Goal: Task Accomplishment & Management: Use online tool/utility

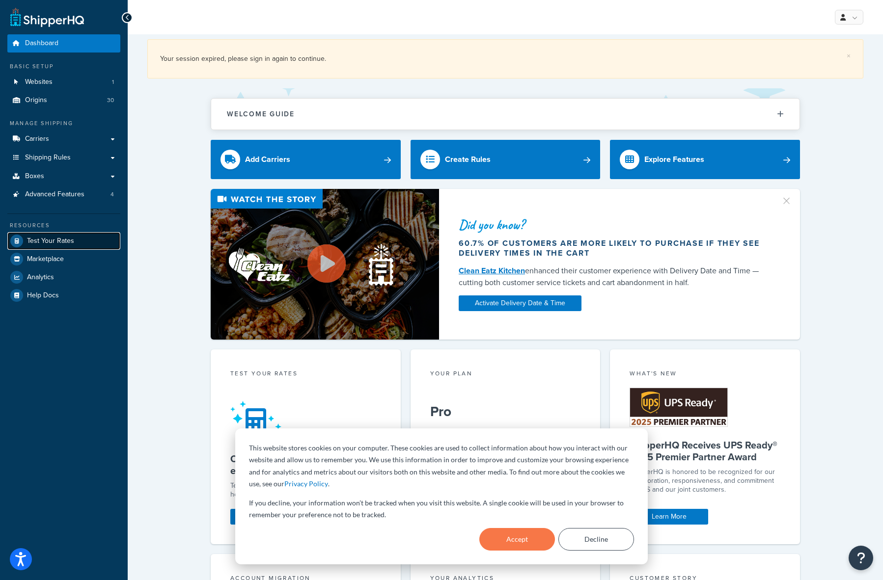
click at [46, 239] on span "Test Your Rates" at bounding box center [50, 241] width 47 height 8
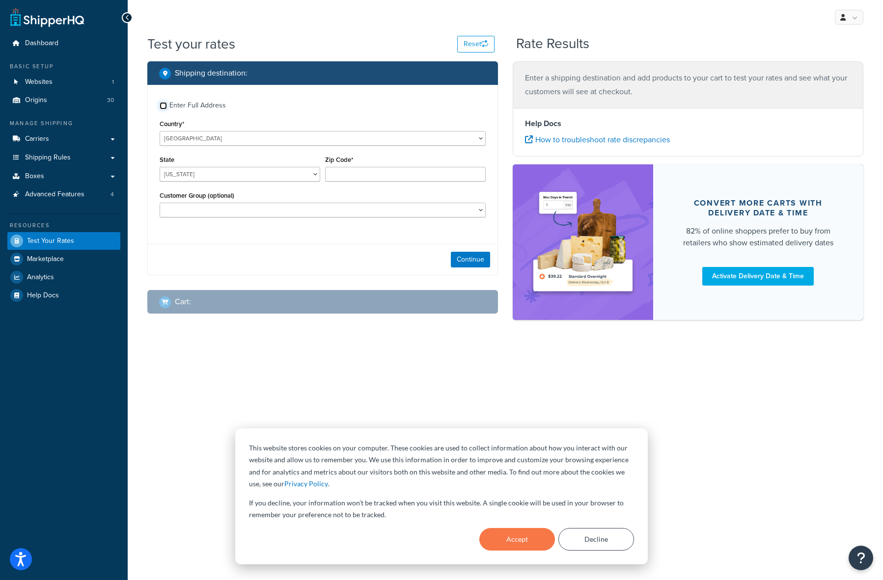
click at [164, 105] on input "Enter Full Address" at bounding box center [163, 105] width 7 height 7
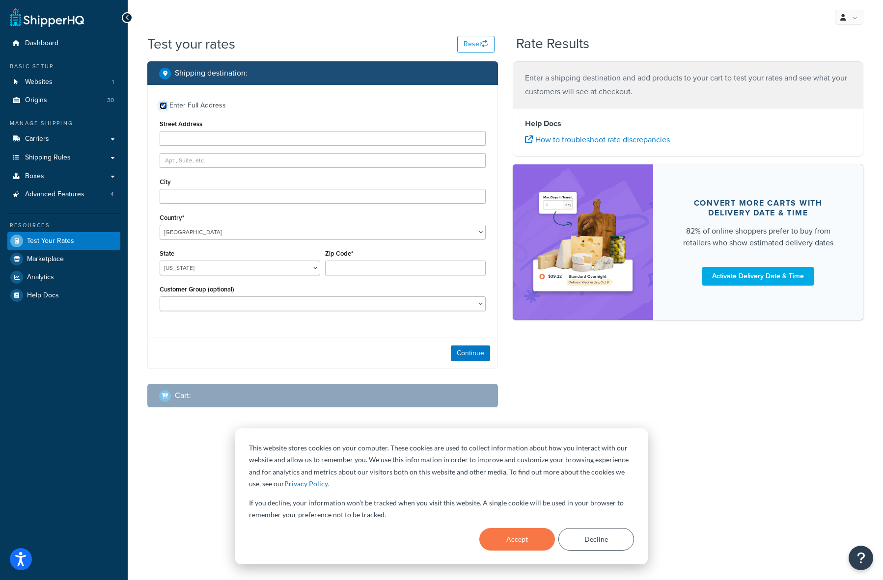
click at [163, 106] on input "Enter Full Address" at bounding box center [163, 105] width 7 height 7
checkbox input "false"
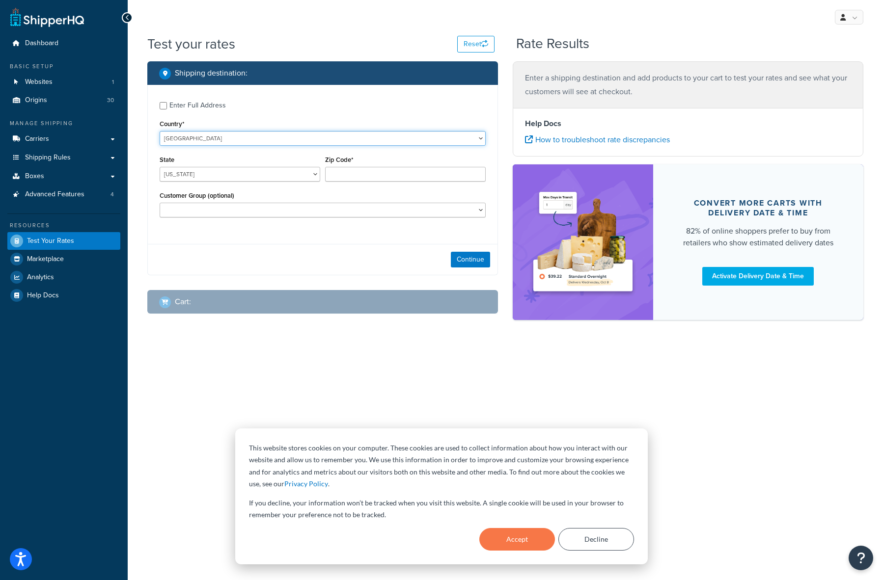
click at [180, 138] on select "[GEOGRAPHIC_DATA] [GEOGRAPHIC_DATA] [GEOGRAPHIC_DATA] [GEOGRAPHIC_DATA] [GEOGRA…" at bounding box center [323, 138] width 326 height 15
click at [160, 131] on select "[GEOGRAPHIC_DATA] [GEOGRAPHIC_DATA] [GEOGRAPHIC_DATA] [GEOGRAPHIC_DATA] [GEOGRA…" at bounding box center [323, 138] width 326 height 15
click at [177, 175] on select "[US_STATE] [US_STATE] [US_STATE] [US_STATE] [US_STATE] Armed Forces Americas Ar…" at bounding box center [240, 174] width 161 height 15
select select "VA"
click at [160, 167] on select "[US_STATE] [US_STATE] [US_STATE] [US_STATE] [US_STATE] Armed Forces Americas Ar…" at bounding box center [240, 174] width 161 height 15
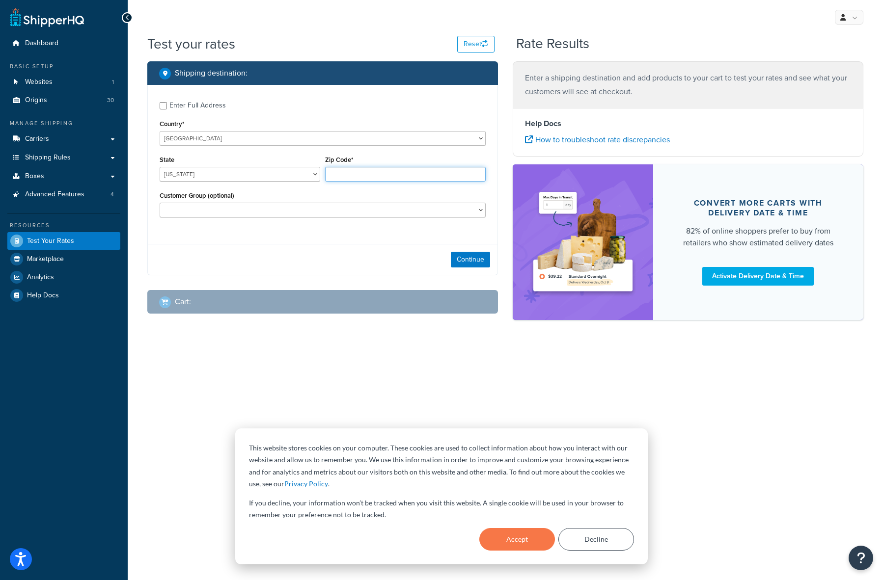
click at [336, 171] on input "Zip Code*" at bounding box center [405, 174] width 161 height 15
type input "22554"
click at [252, 209] on select "Admin Dealers Public Test" at bounding box center [323, 210] width 326 height 15
select select "Public"
click at [160, 203] on select "Admin Dealers Public Test" at bounding box center [323, 210] width 326 height 15
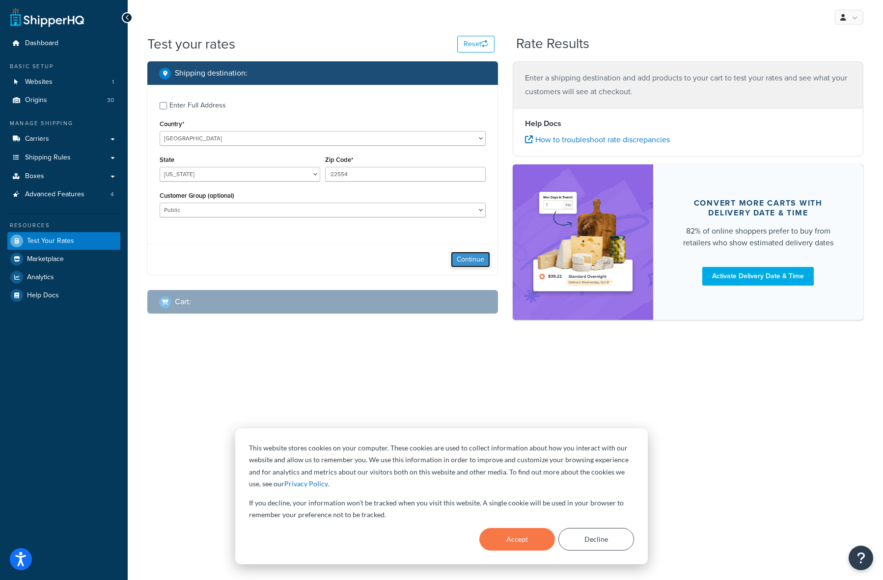
click at [471, 256] on button "Continue" at bounding box center [470, 260] width 39 height 16
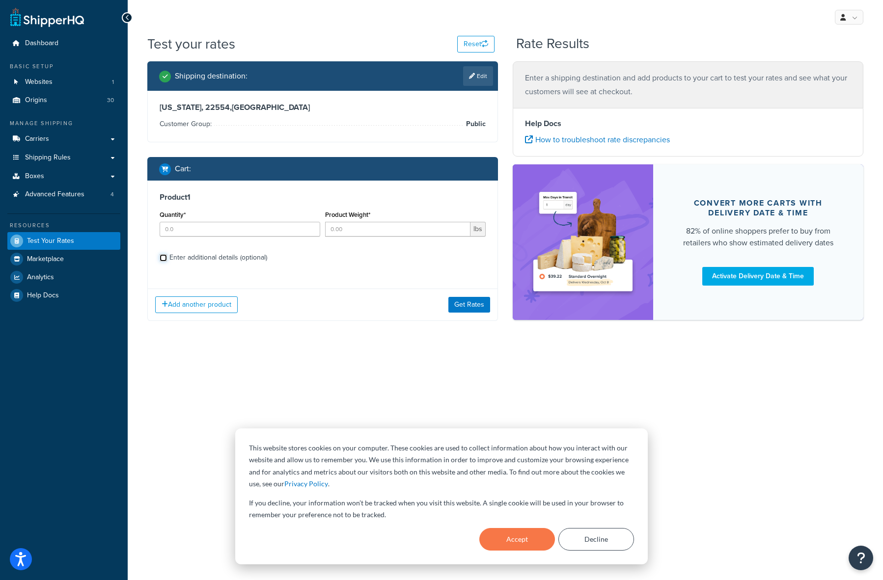
click at [164, 257] on input "Enter additional details (optional)" at bounding box center [163, 257] width 7 height 7
checkbox input "true"
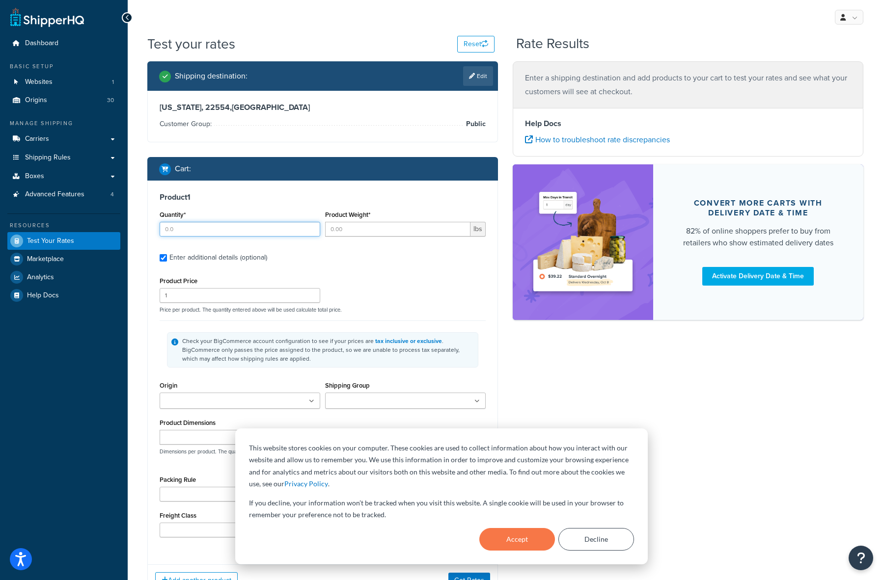
click at [192, 228] on input "Quantity*" at bounding box center [240, 229] width 161 height 15
type input "1"
click at [366, 231] on input "Product Weight*" at bounding box center [397, 229] width 145 height 15
type input "275"
click at [298, 264] on label "Enter additional details (optional)" at bounding box center [327, 257] width 316 height 16
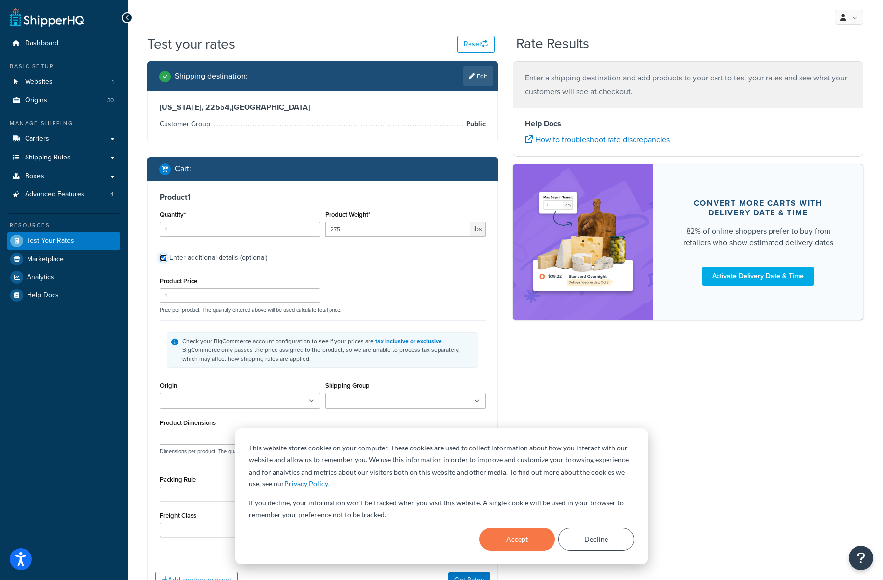
click at [167, 262] on input "Enter additional details (optional)" at bounding box center [163, 257] width 7 height 7
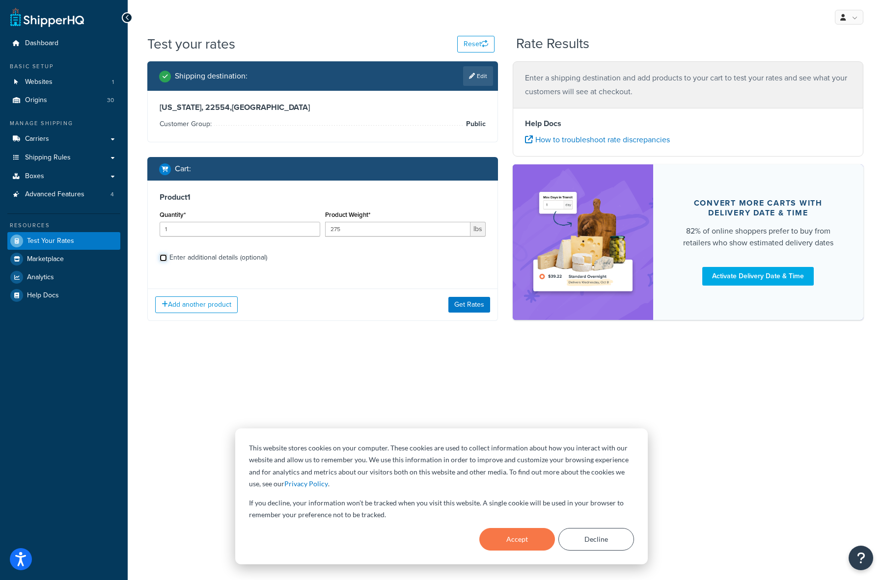
click at [162, 258] on input "Enter additional details (optional)" at bounding box center [163, 257] width 7 height 7
checkbox input "true"
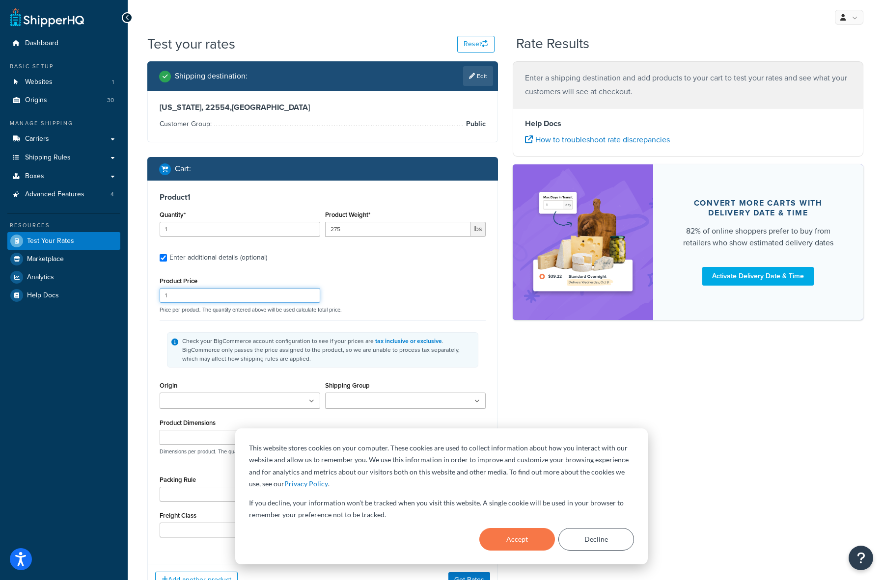
click at [192, 298] on input "1" at bounding box center [240, 295] width 161 height 15
type input "2038"
click at [153, 341] on div "Product 1 Quantity* 1 Product Weight* 275 lbs Enter additional details (optiona…" at bounding box center [323, 369] width 350 height 376
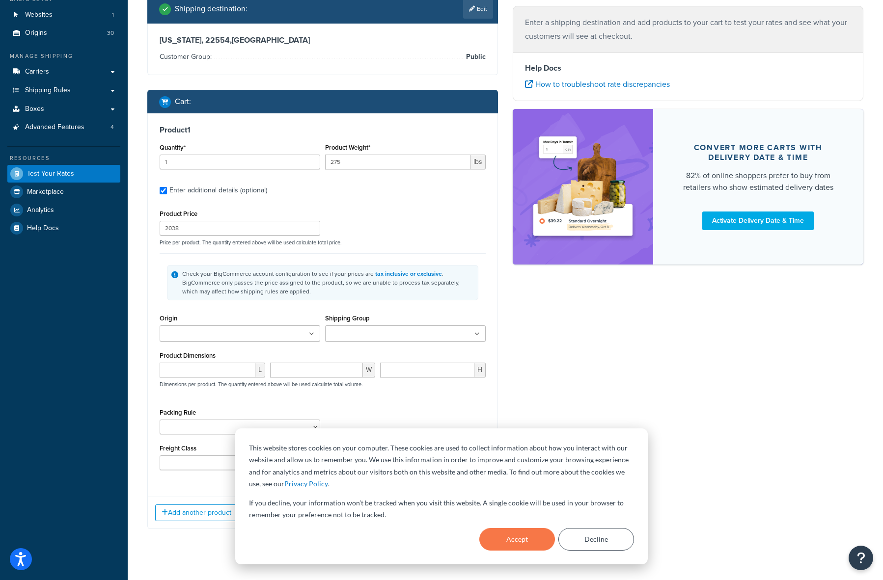
scroll to position [80, 0]
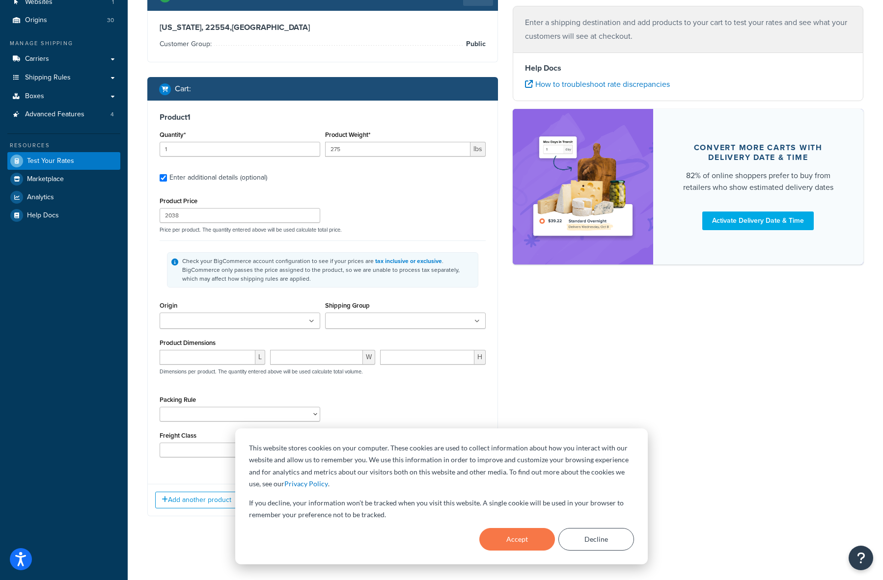
click at [199, 322] on input "Origin" at bounding box center [206, 321] width 87 height 11
type input "s3"
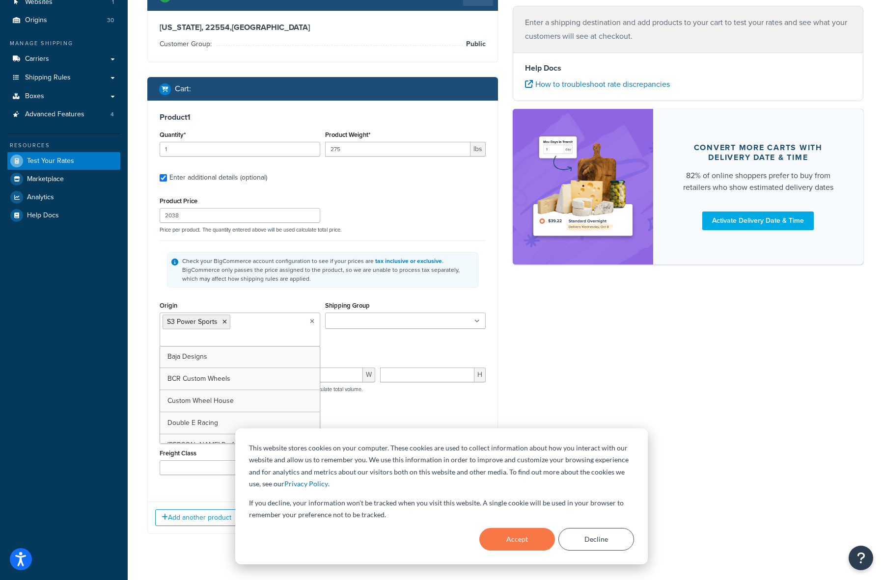
click at [377, 340] on div "Origin S3 Power Sports Baja Designs BCR Custom Wheels Custom Wheel House Double…" at bounding box center [322, 326] width 331 height 55
click at [346, 321] on input "Shipping Group" at bounding box center [371, 321] width 87 height 11
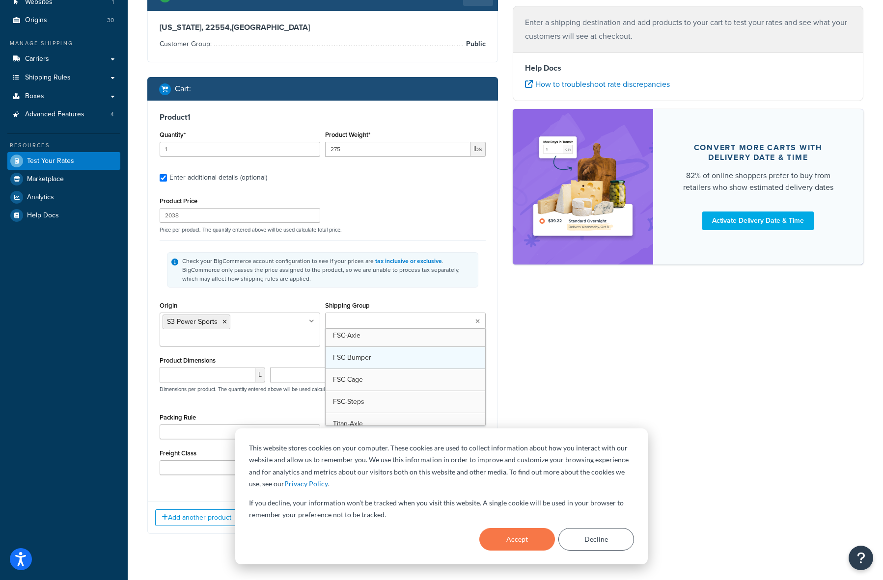
scroll to position [35, 0]
click at [404, 296] on div "Check your BigCommerce account configuration to see if your prices are tax incl…" at bounding box center [323, 270] width 326 height 58
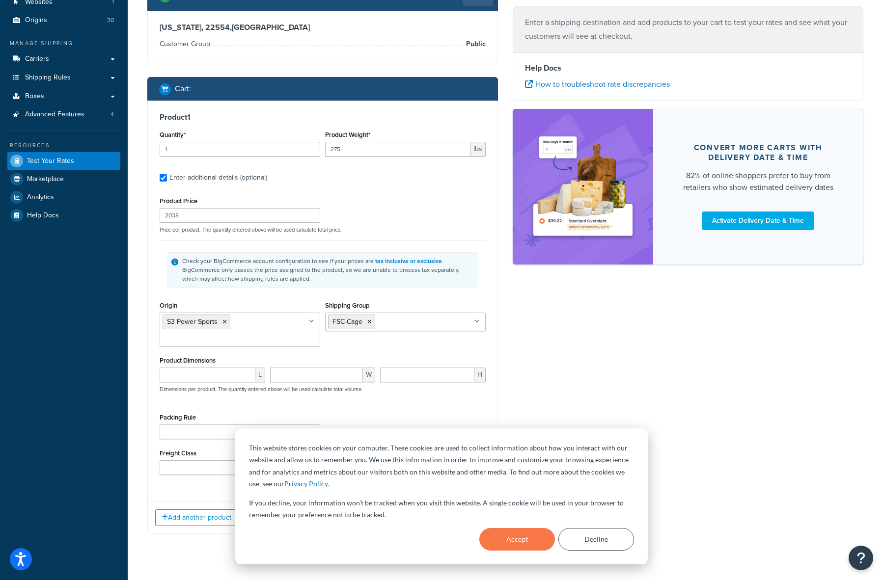
scroll to position [98, 0]
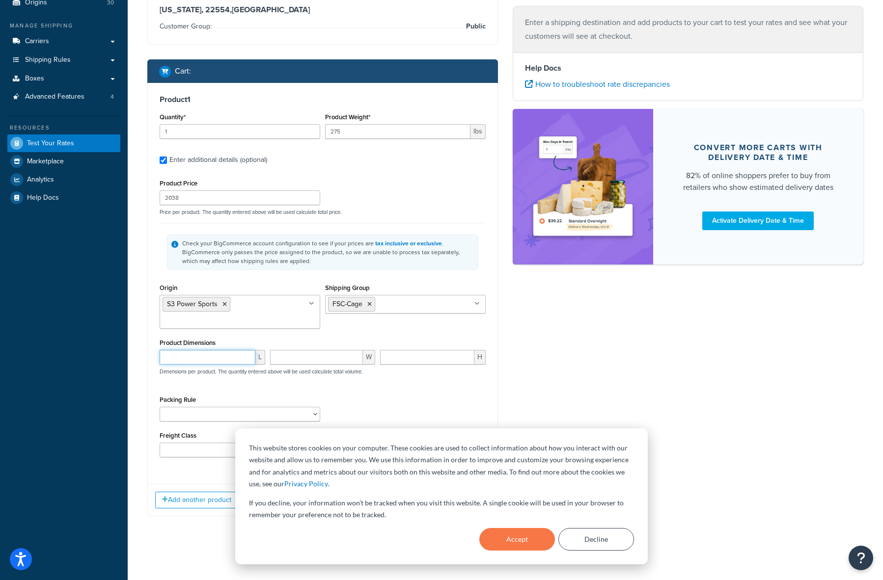
click at [203, 356] on input "number" at bounding box center [208, 357] width 96 height 15
type input "95"
click at [304, 358] on input "number" at bounding box center [316, 357] width 93 height 15
type input "60"
click at [411, 358] on input "number" at bounding box center [427, 357] width 94 height 15
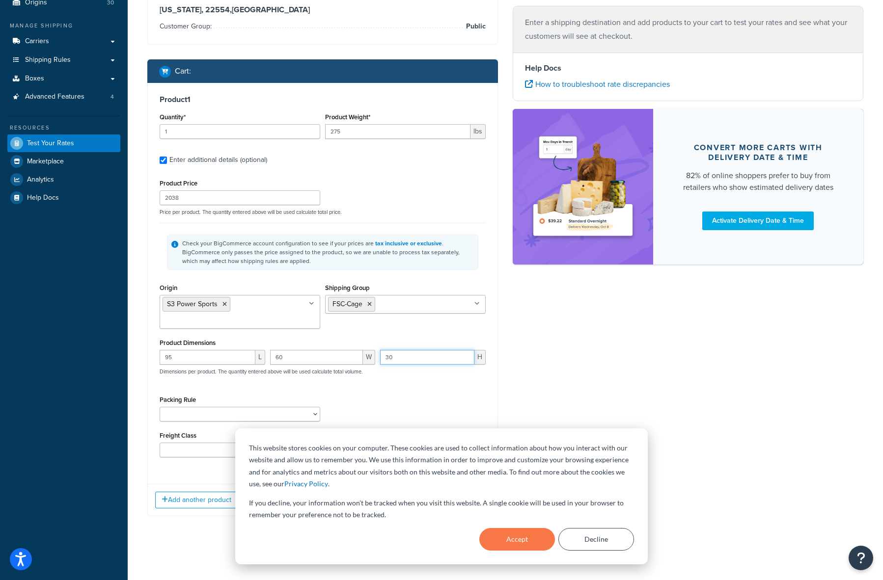
type input "30"
click at [353, 336] on div "Product Dimensions 95 L 60 W 30 H Dimensions per product. The quantity entered …" at bounding box center [323, 361] width 326 height 50
click at [518, 542] on button "Accept" at bounding box center [517, 539] width 76 height 23
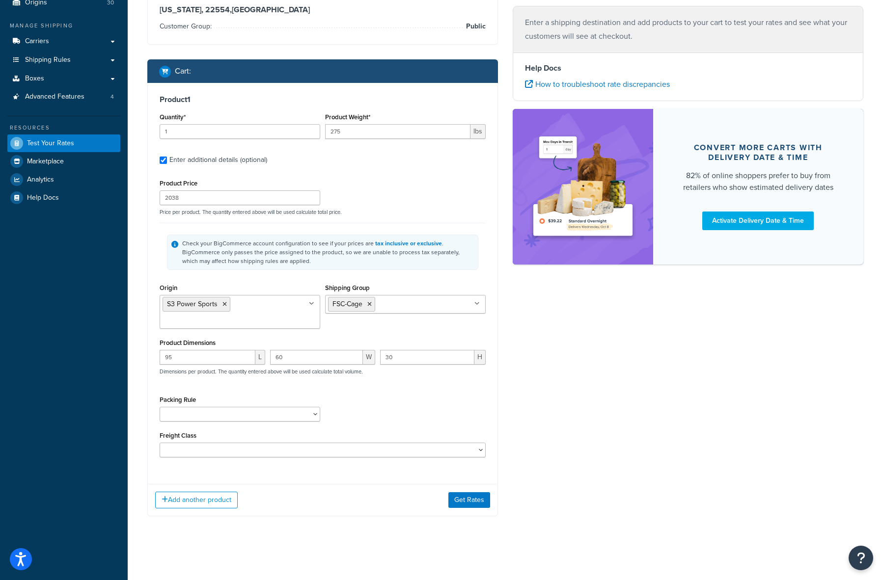
scroll to position [0, 0]
click at [229, 418] on select "HD-Springs: (2) 18x11x6 : (4) 19x13x13 MB-2_S3140: 54@53x13x13 : 54@53x13x13 MB…" at bounding box center [240, 414] width 161 height 15
click at [192, 448] on select "50 55 60 65 70 77.5 85 92.5 100 110 125 150 175 200 250 300 400 500" at bounding box center [323, 450] width 326 height 15
click at [457, 500] on button "Get Rates" at bounding box center [469, 501] width 42 height 16
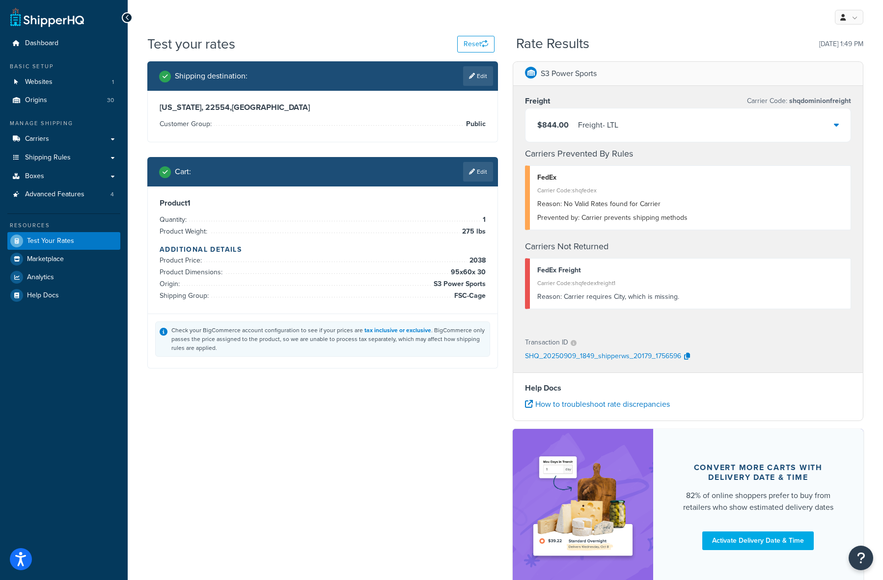
click at [836, 125] on icon at bounding box center [836, 125] width 5 height 8
